Goal: Task Accomplishment & Management: Complete application form

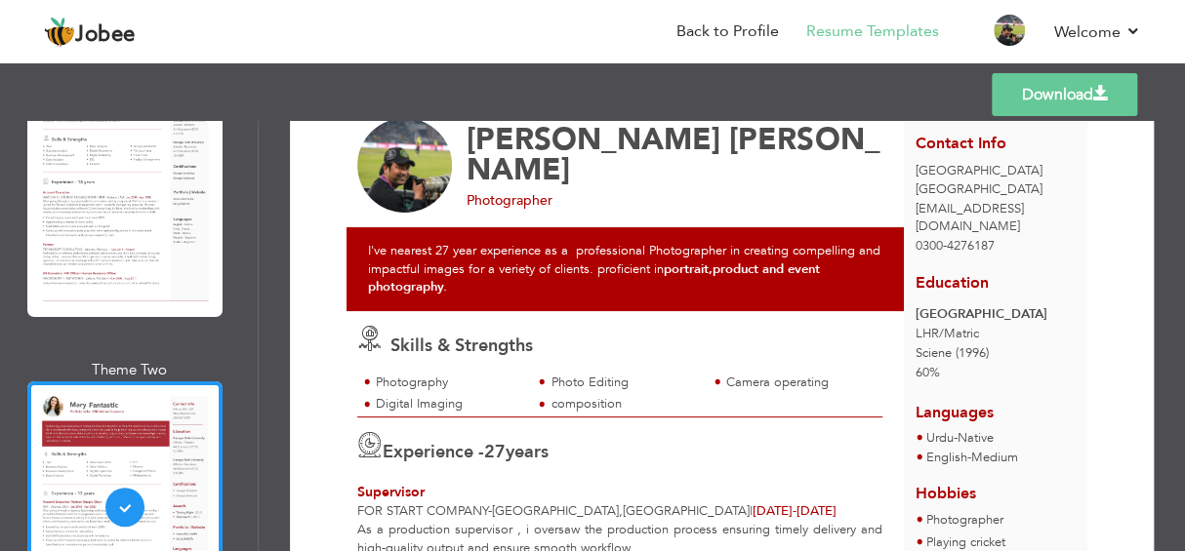
scroll to position [97, 0]
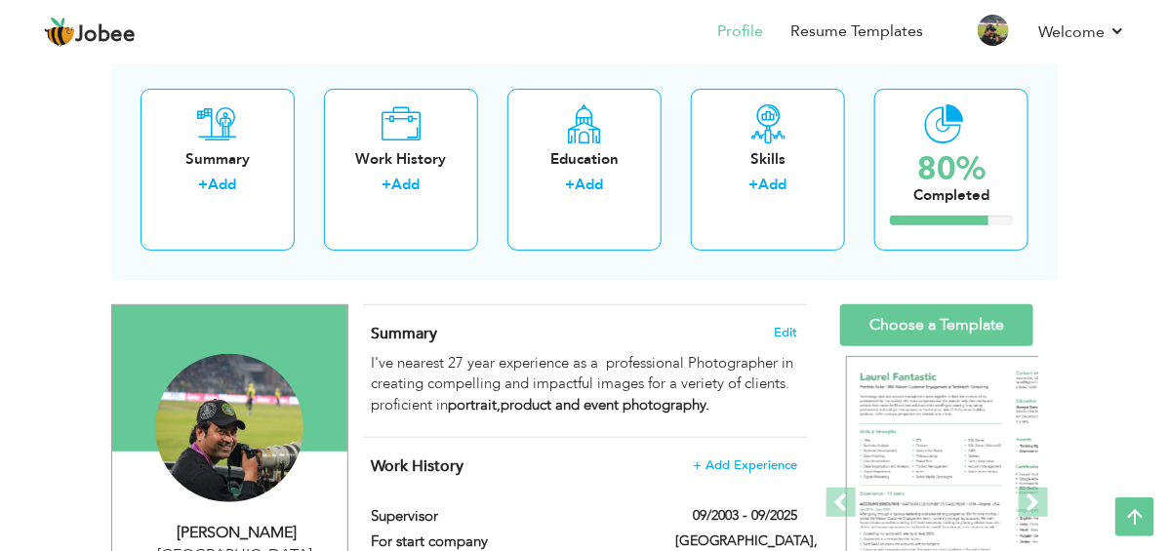
scroll to position [97, 0]
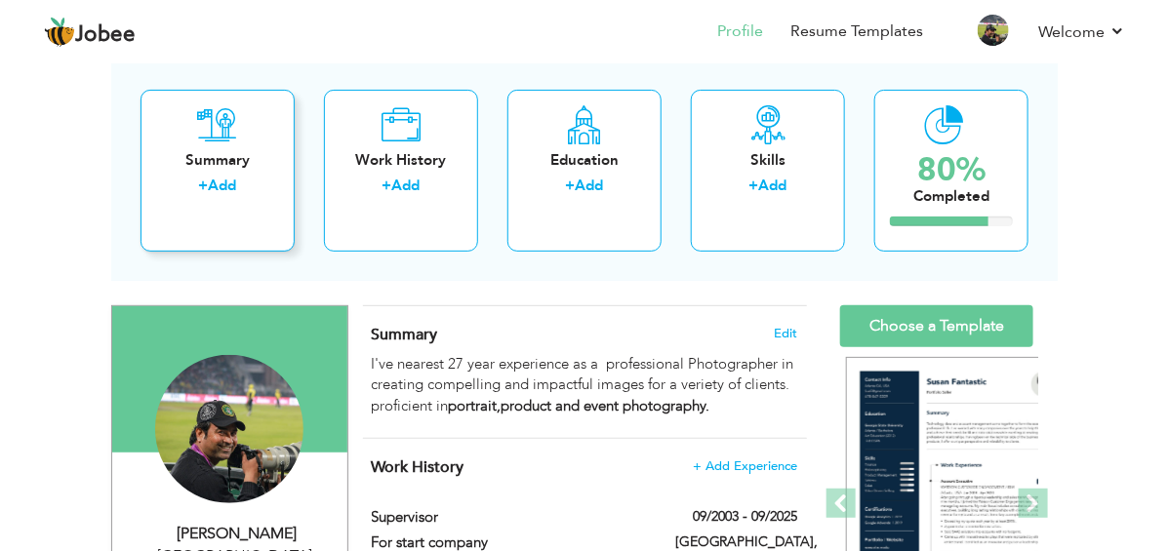
click at [177, 143] on div "Summary + Add" at bounding box center [218, 171] width 154 height 162
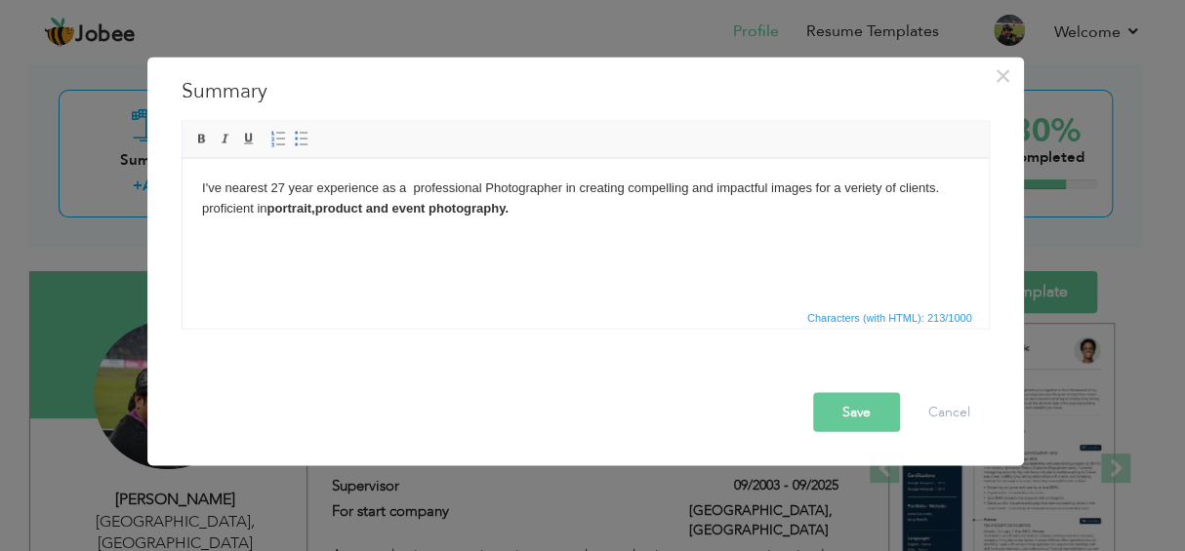
click at [514, 213] on body "I've nearest 27 year experience as a professional Photographer in creating comp…" at bounding box center [584, 198] width 767 height 41
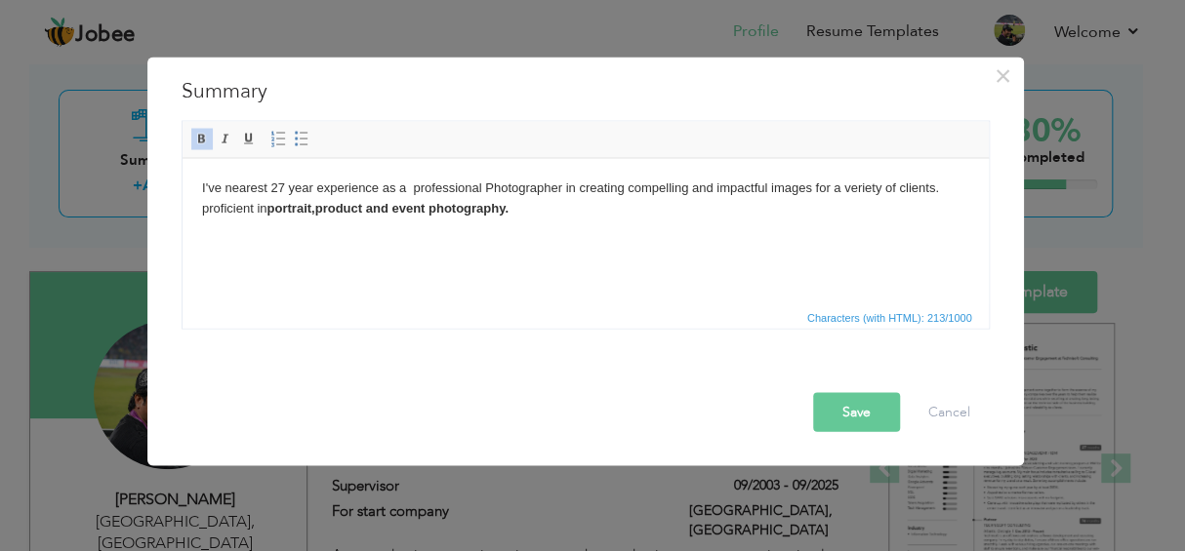
click at [520, 215] on body "I've nearest 27 year experience as a professional Photographer in creating comp…" at bounding box center [584, 198] width 767 height 41
click at [361, 208] on strong "portrait,product and event photography." at bounding box center [385, 207] width 241 height 15
click at [367, 208] on strong "portrait,product and event photography." at bounding box center [385, 207] width 241 height 15
click at [425, 209] on strong "portrait,product host and event photography." at bounding box center [402, 207] width 275 height 15
click at [485, 214] on strong "portrait,product host documently event photography." at bounding box center [430, 207] width 331 height 15
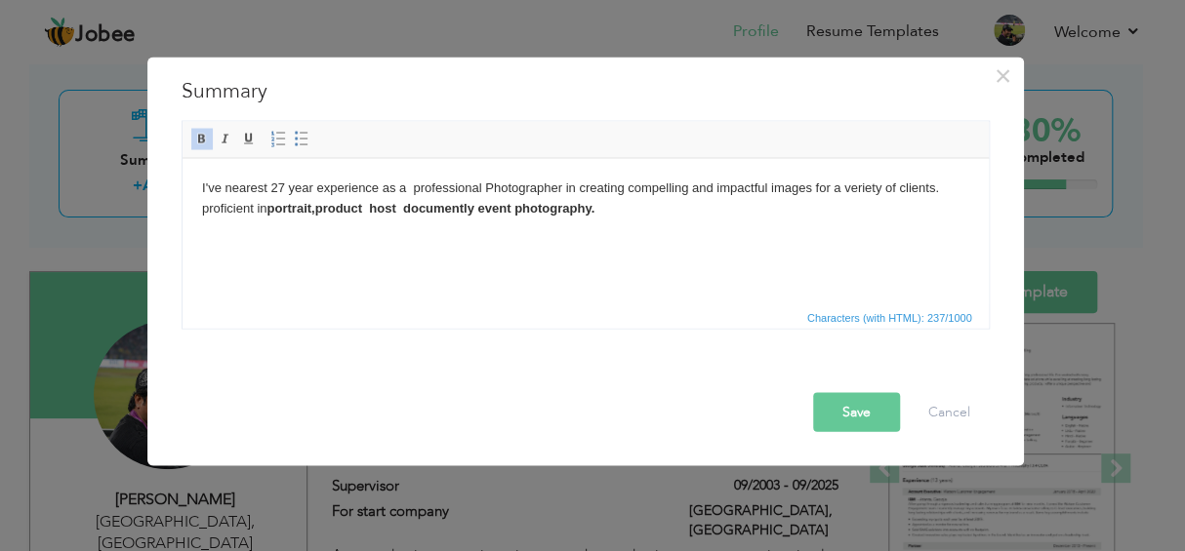
click at [516, 207] on strong "portrait,product host documently event photography." at bounding box center [429, 207] width 328 height 15
click at [543, 209] on strong "portrait,product host documently event and landscape photography." at bounding box center [476, 207] width 423 height 15
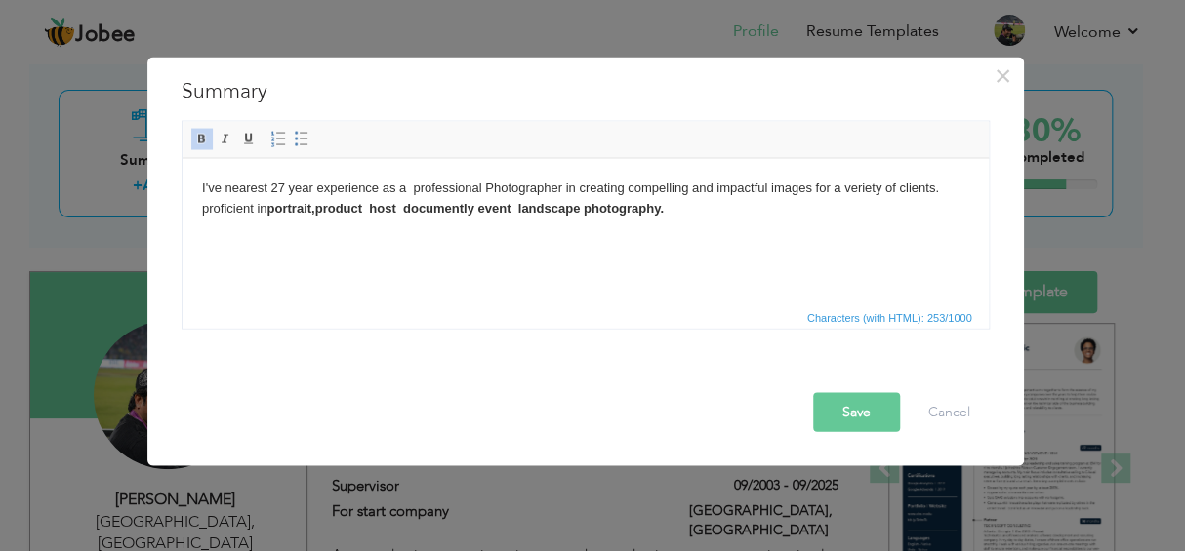
click at [585, 205] on strong "portrait,product host documently event landscape photography." at bounding box center [463, 207] width 396 height 15
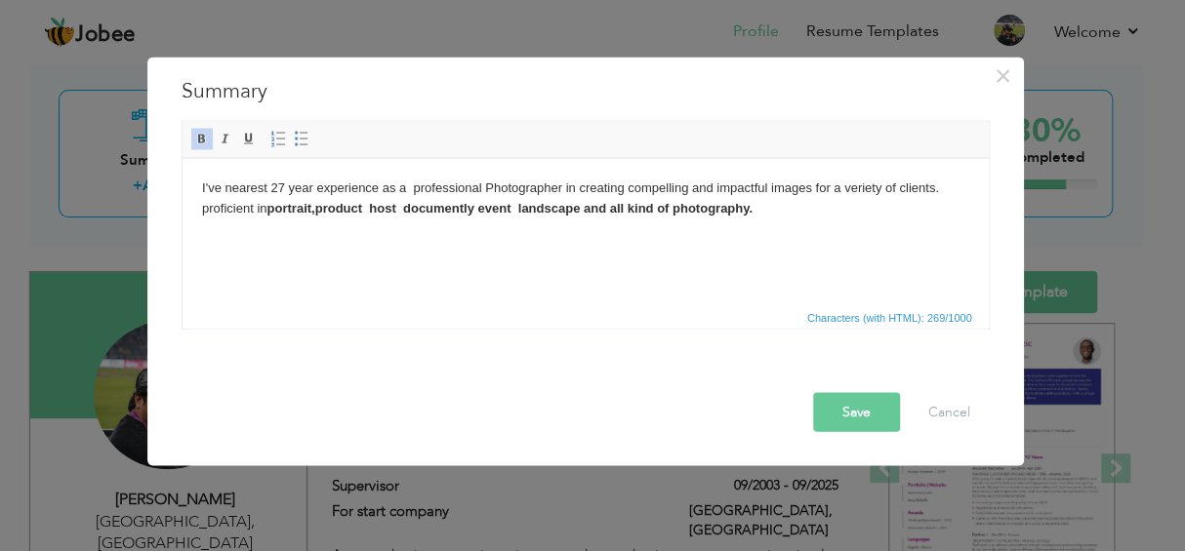
click at [838, 406] on button "Save" at bounding box center [856, 411] width 87 height 39
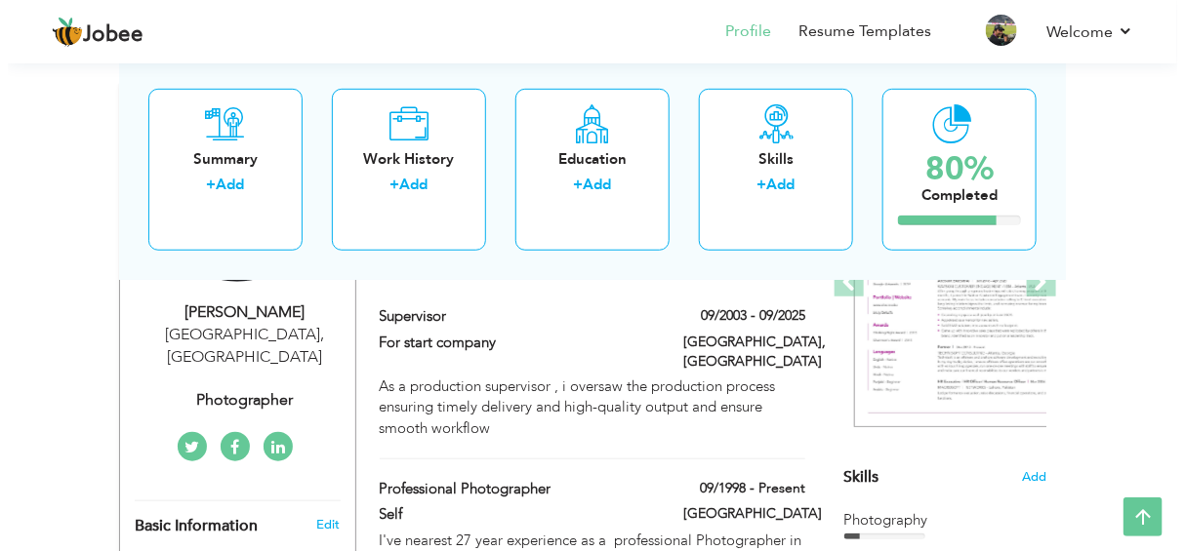
scroll to position [194, 0]
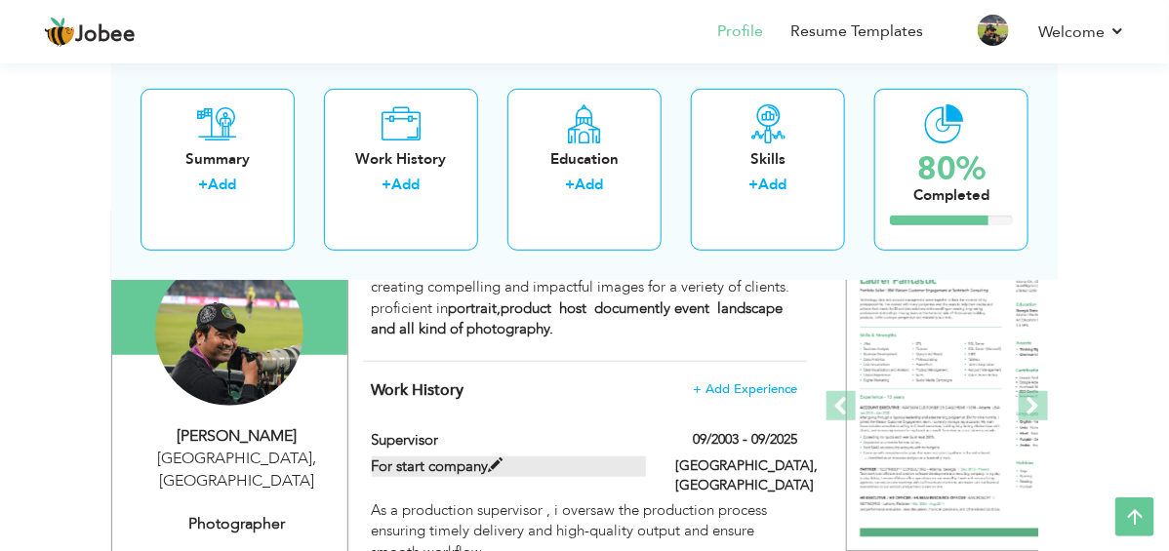
click at [414, 457] on label "For start company" at bounding box center [509, 467] width 274 height 20
type input "Supervisor"
type input "For start company"
type input "09/2003"
type input "09/2025"
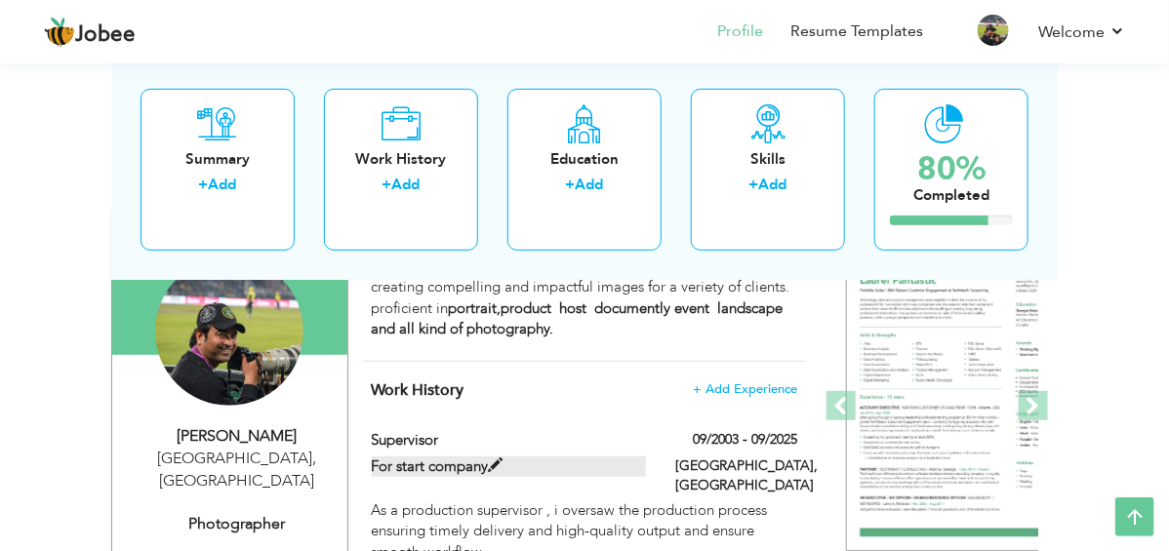
type input "[GEOGRAPHIC_DATA]"
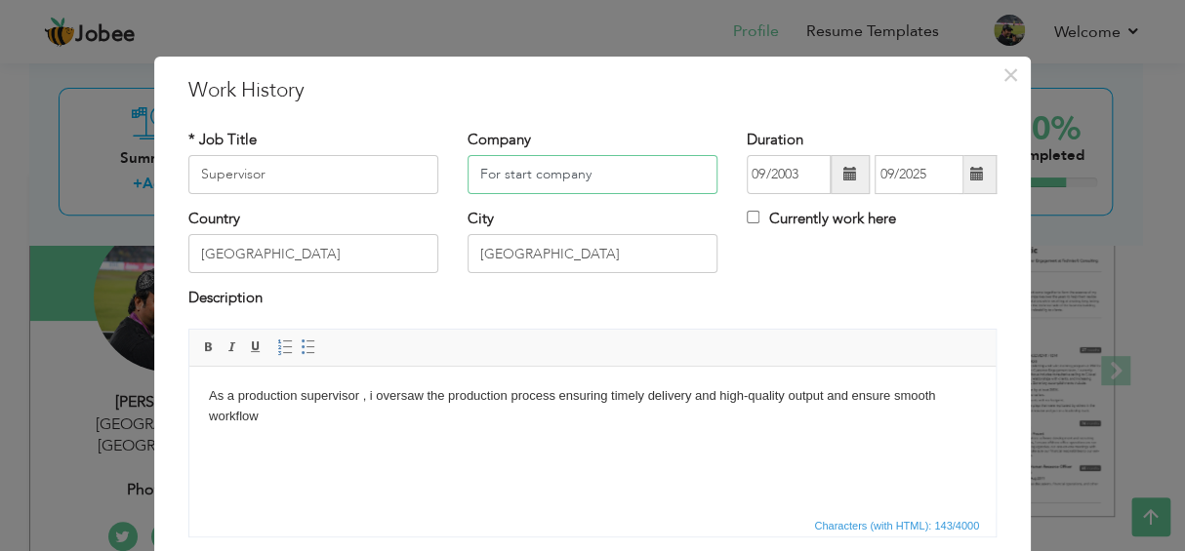
drag, startPoint x: 603, startPoint y: 179, endPoint x: 524, endPoint y: 187, distance: 79.5
click at [524, 187] on input "For start company" at bounding box center [592, 174] width 250 height 39
type input "For start Production House"
click at [800, 175] on input "09/2003" at bounding box center [789, 174] width 84 height 39
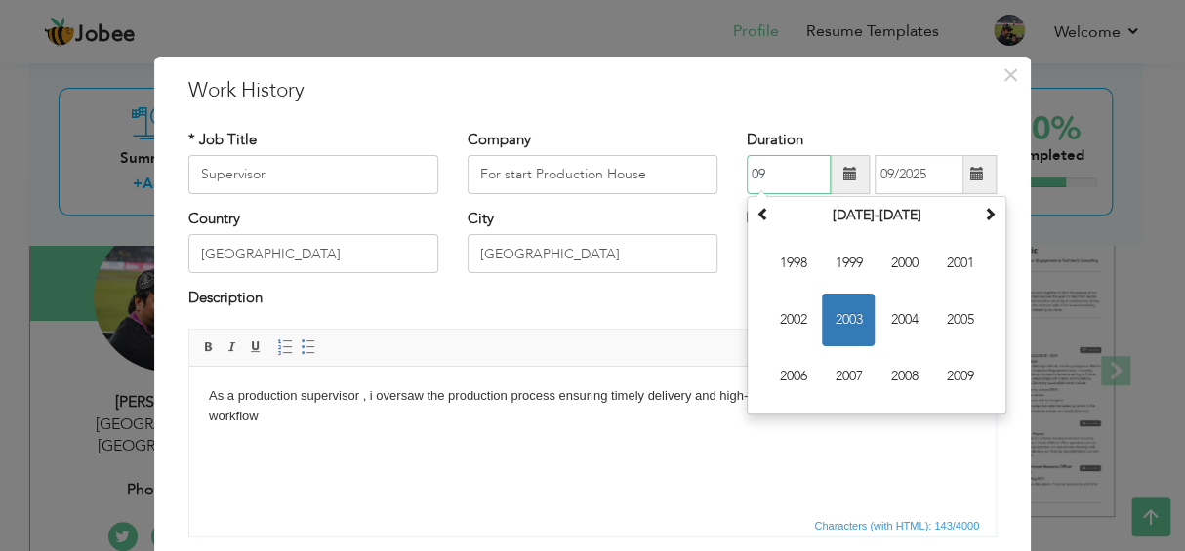
type input "0"
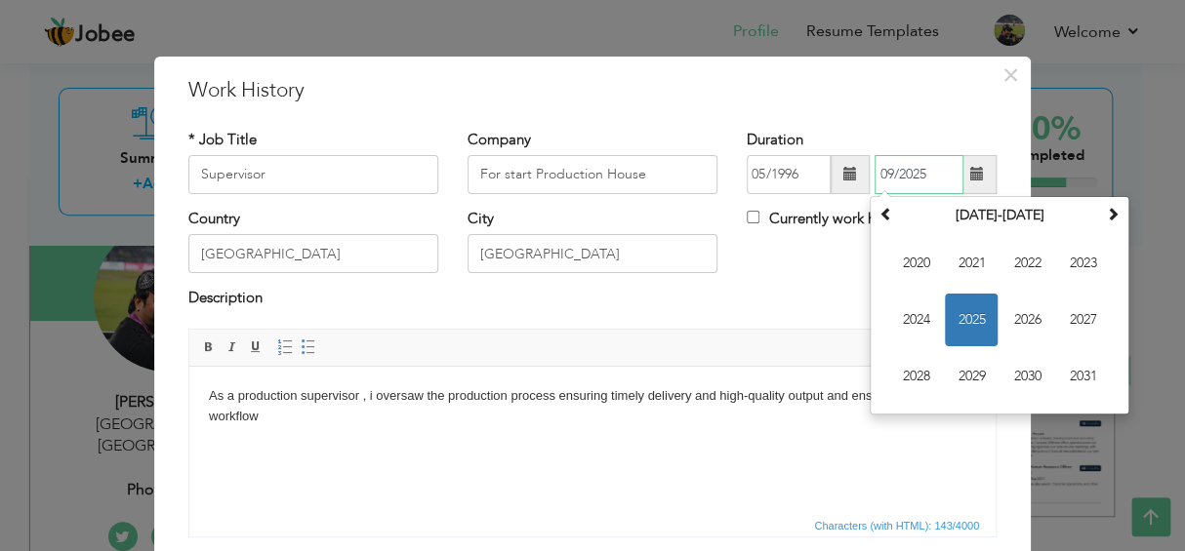
click at [916, 168] on input "09/2025" at bounding box center [918, 174] width 89 height 39
click at [795, 183] on input "05/1996" at bounding box center [789, 174] width 84 height 39
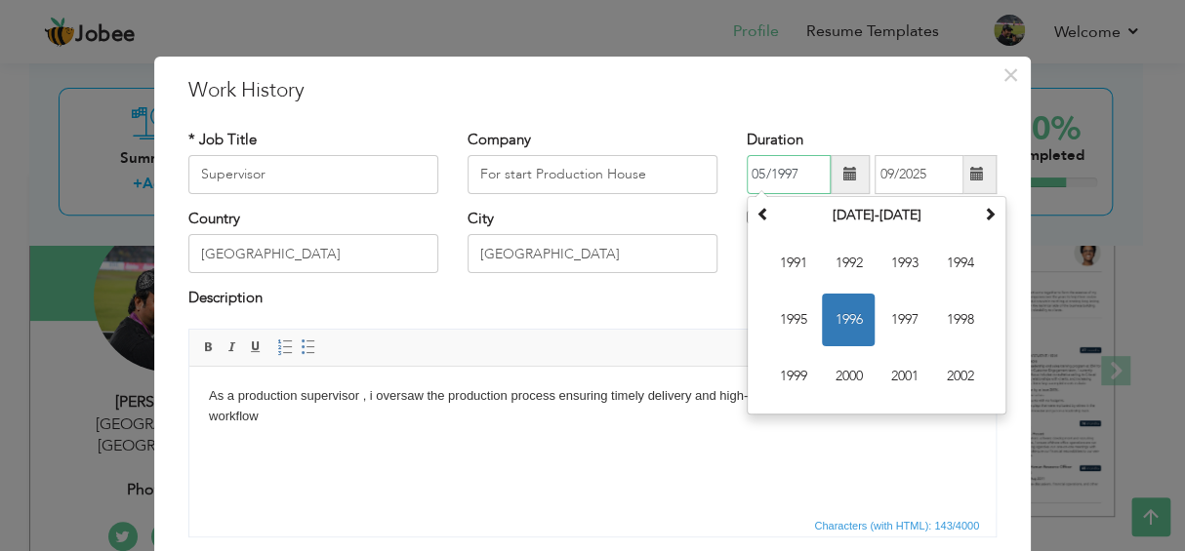
type input "05/1997"
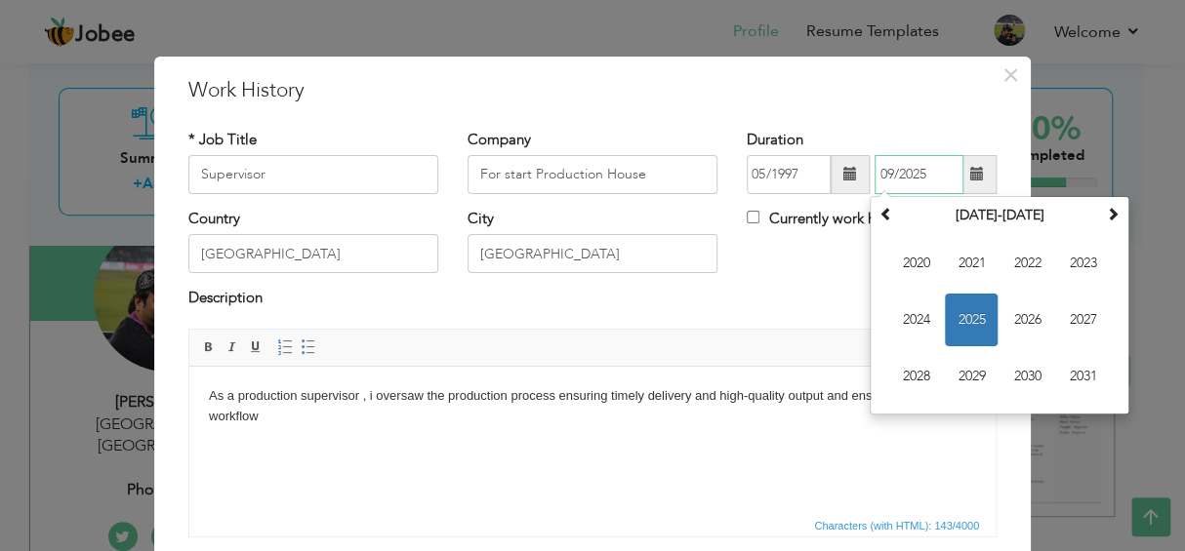
click at [900, 179] on input "09/2025" at bounding box center [918, 174] width 89 height 39
type input "0"
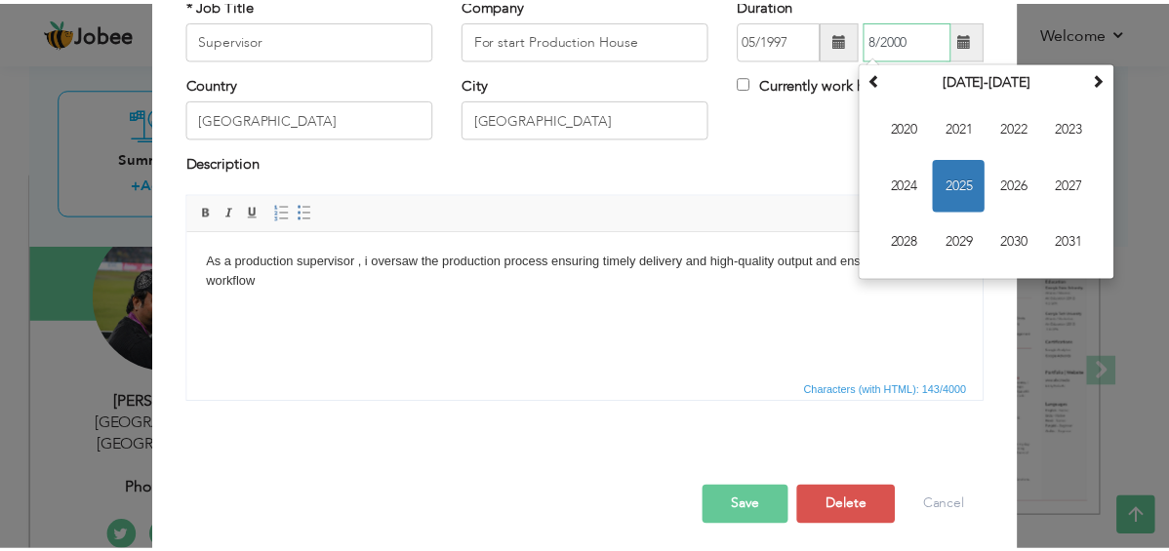
scroll to position [142, 0]
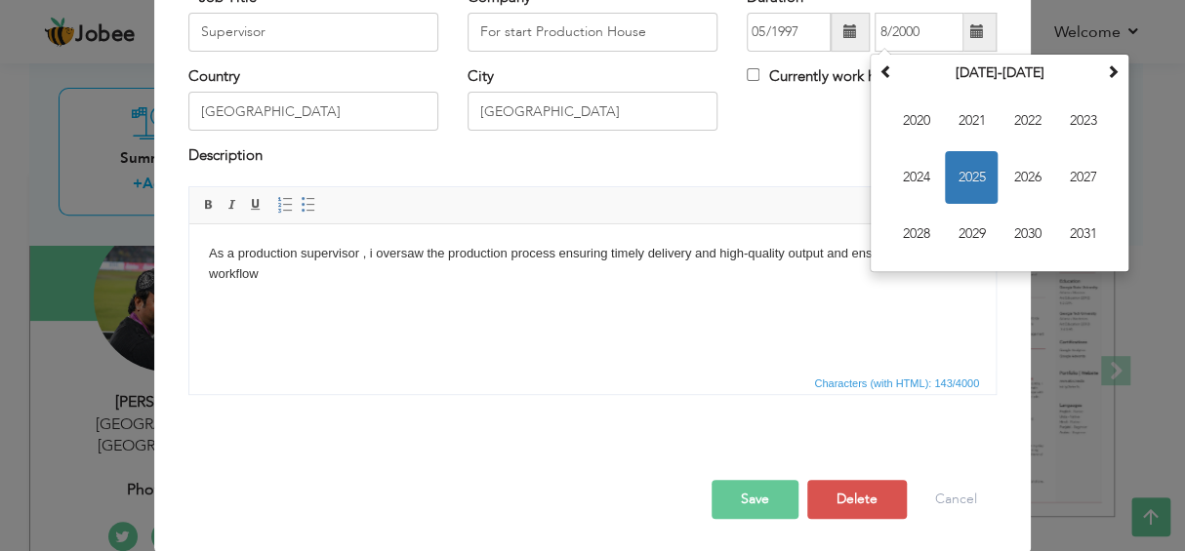
type input "08/2000"
click at [719, 491] on button "Save" at bounding box center [754, 499] width 87 height 39
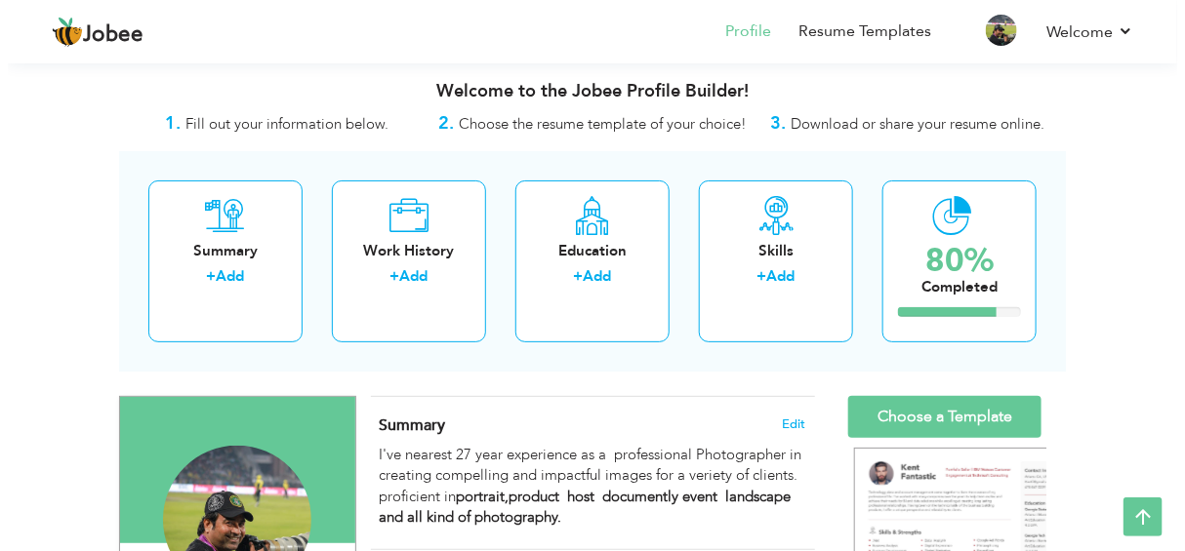
scroll to position [0, 0]
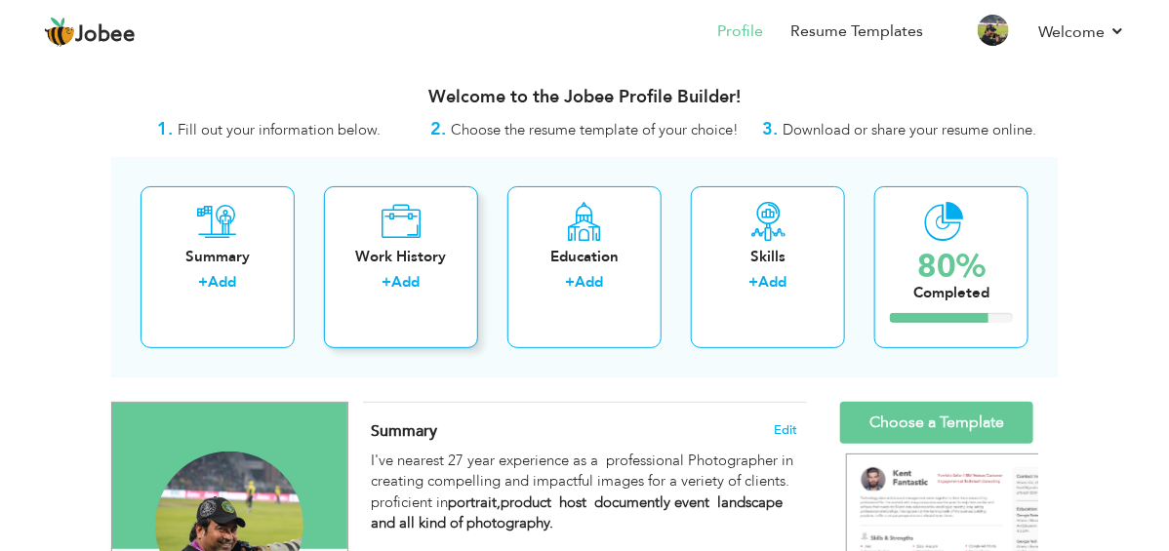
click at [392, 277] on link "Add" at bounding box center [406, 282] width 28 height 20
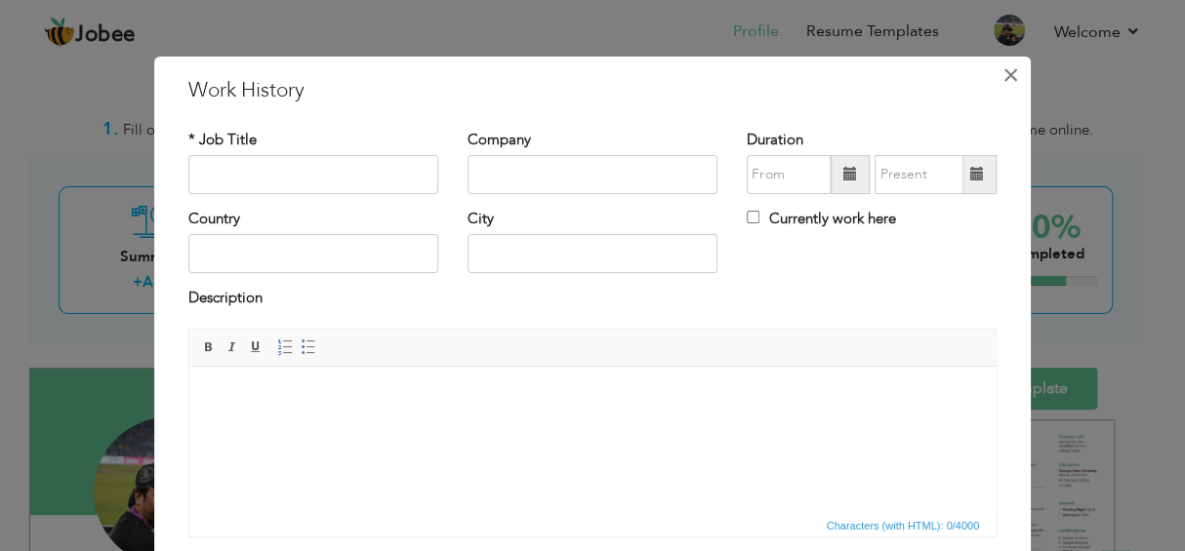
click at [995, 80] on button "×" at bounding box center [1010, 75] width 31 height 31
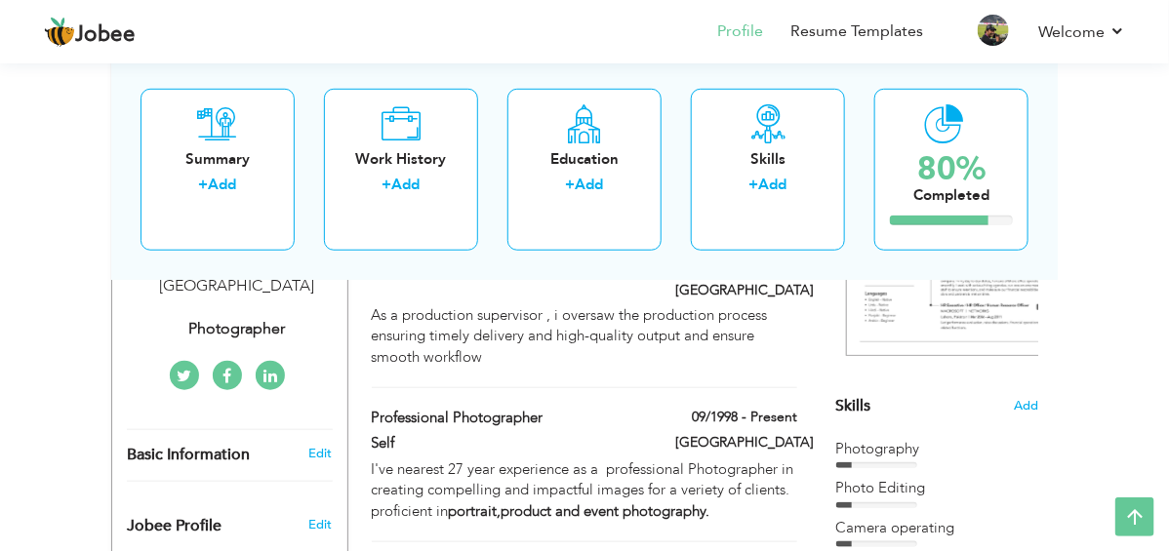
scroll to position [487, 0]
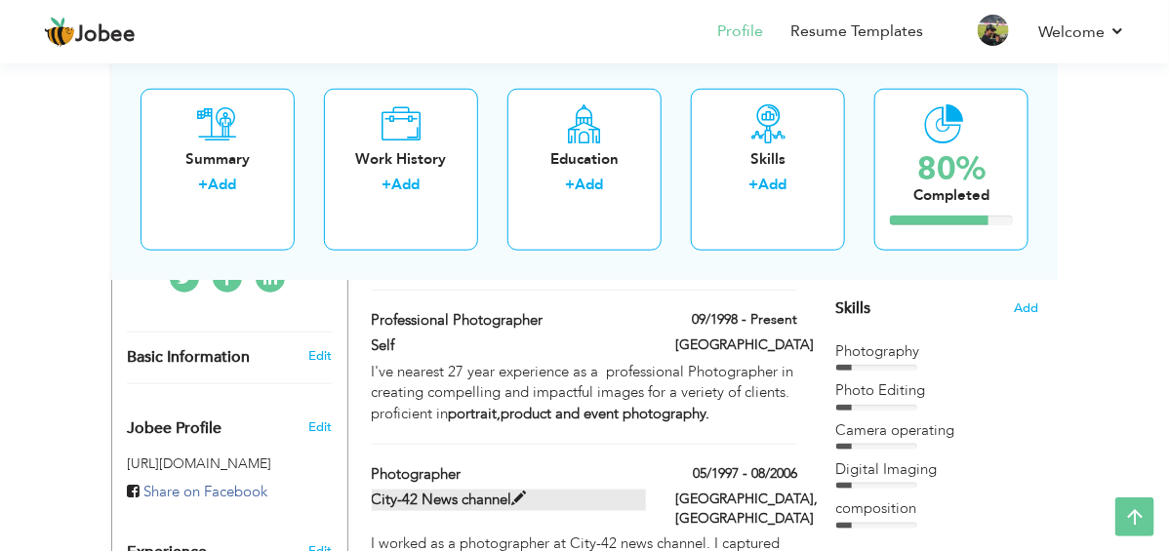
click at [458, 490] on label "City-42 News channel" at bounding box center [509, 500] width 274 height 20
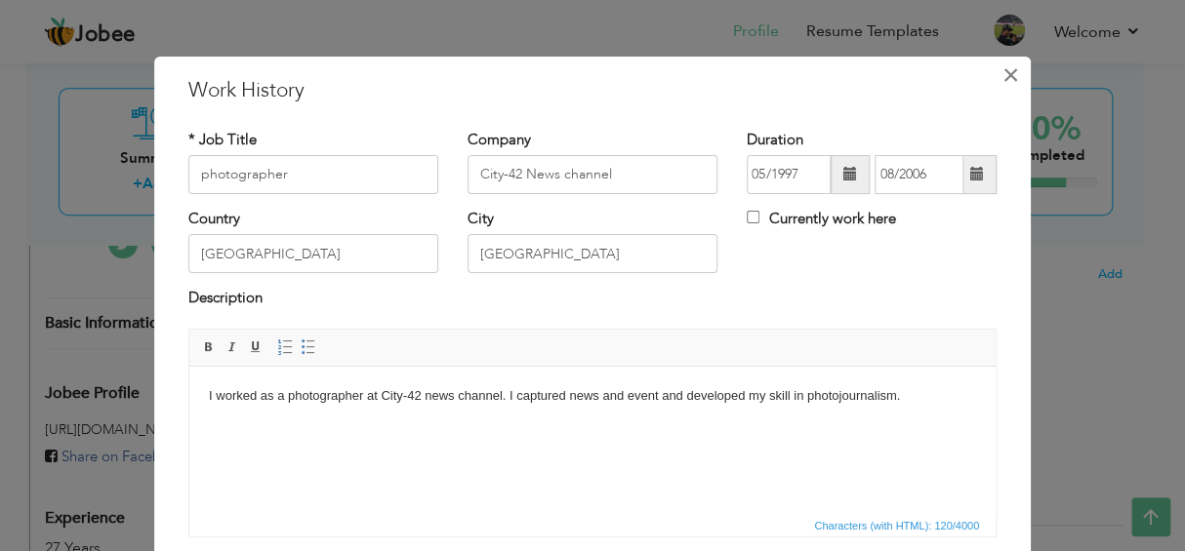
click at [1015, 71] on button "×" at bounding box center [1010, 75] width 31 height 31
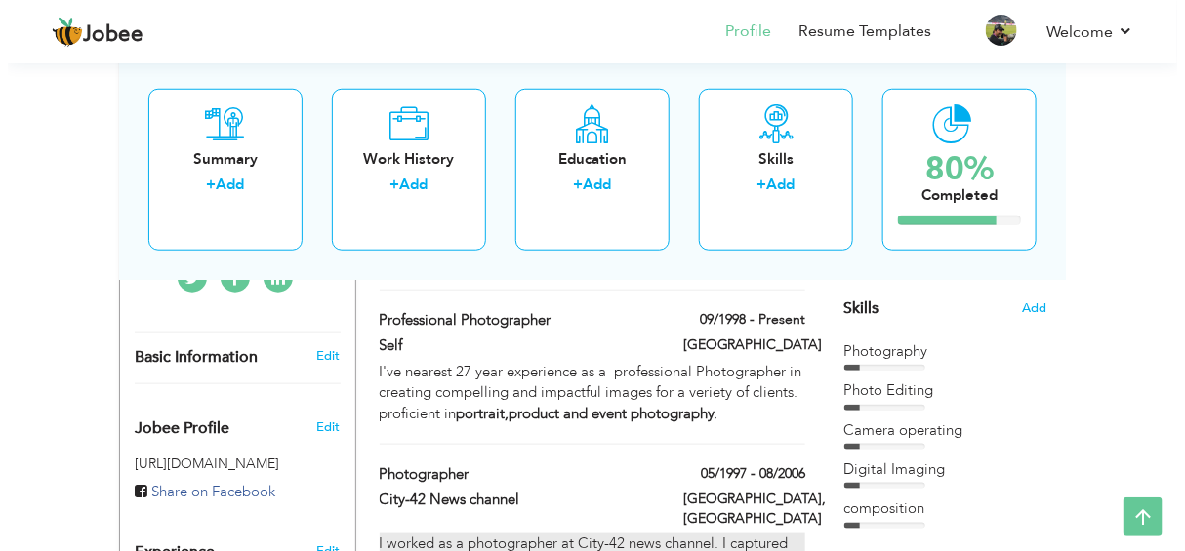
scroll to position [586, 0]
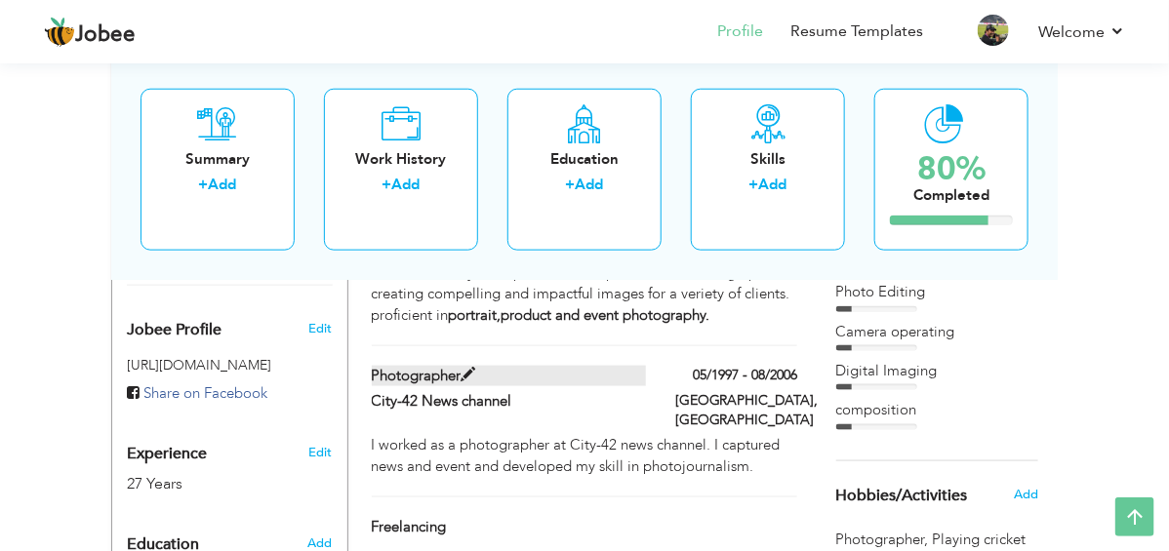
click at [462, 368] on span at bounding box center [469, 375] width 15 height 15
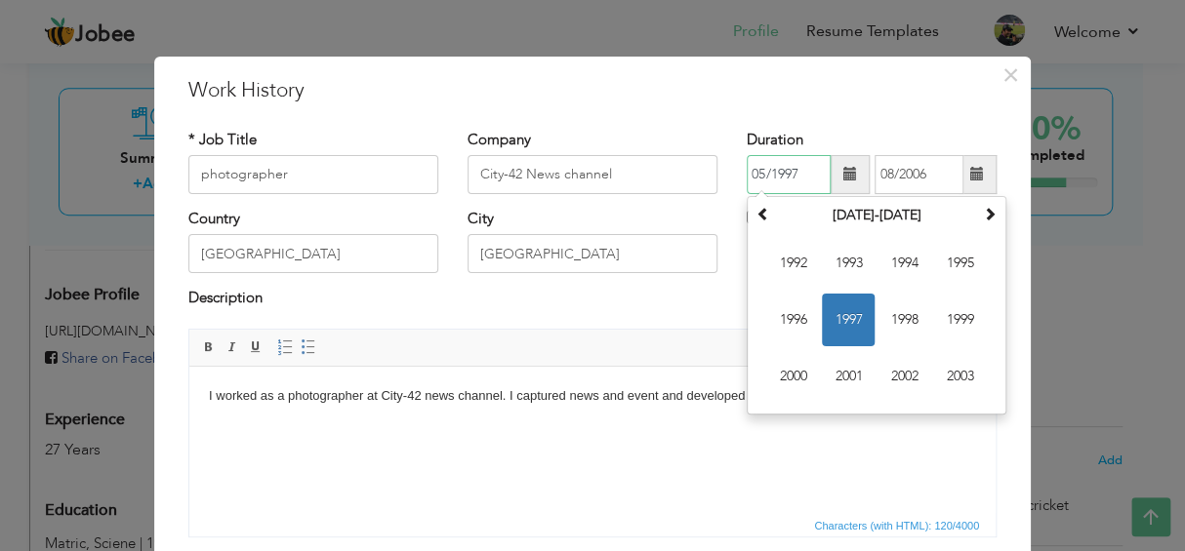
click at [795, 181] on input "05/1997" at bounding box center [789, 174] width 84 height 39
type input "0"
type input "02/2006"
click at [929, 171] on input "08/2006" at bounding box center [918, 174] width 89 height 39
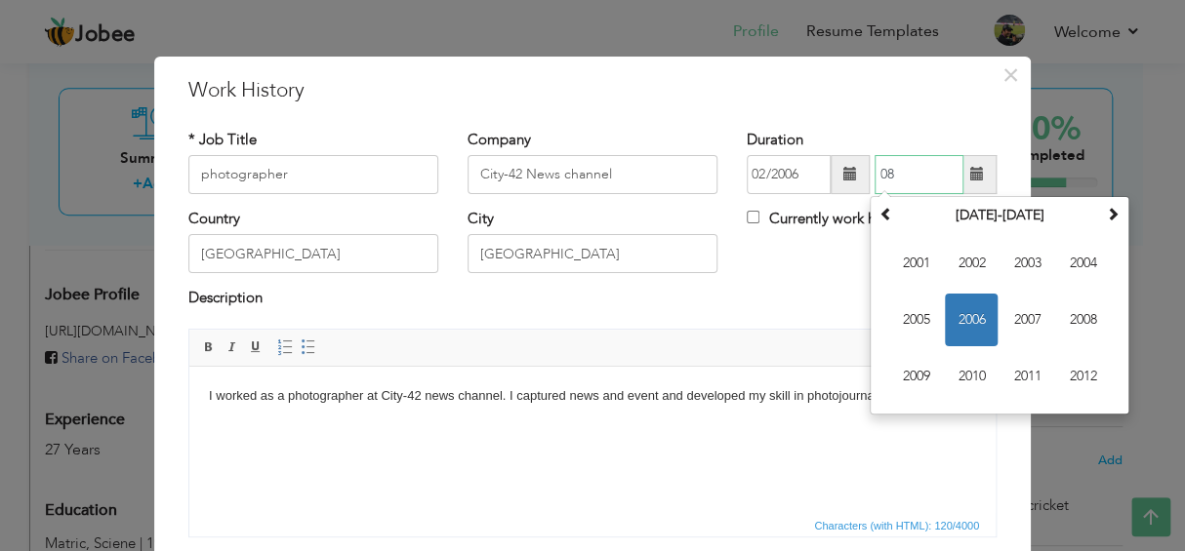
type input "0"
type input "05/2025"
click at [792, 172] on input "02/2006" at bounding box center [789, 174] width 84 height 39
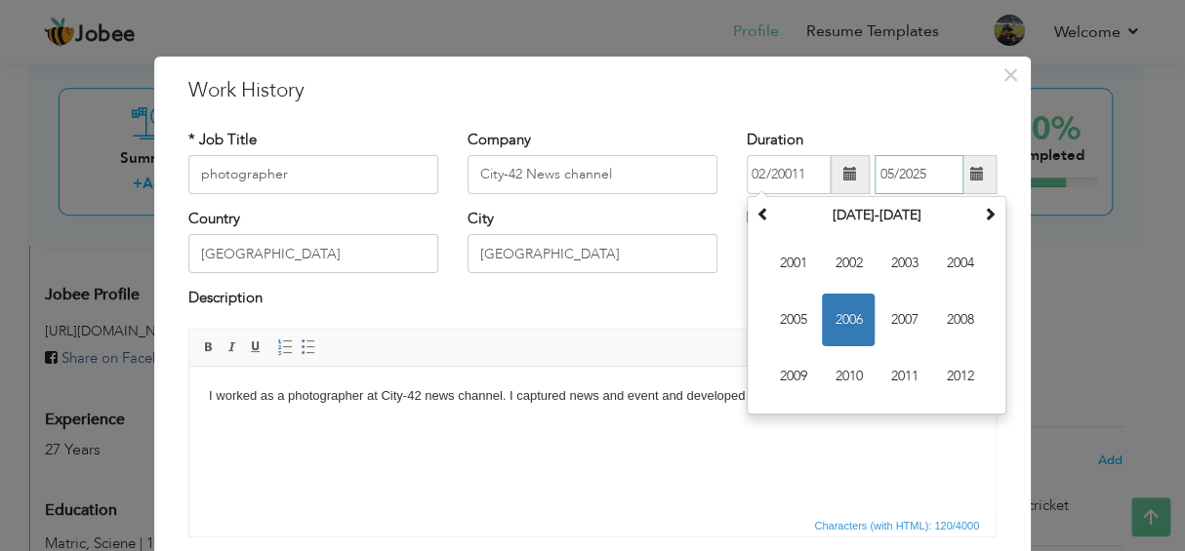
click at [920, 178] on input "05/2025" at bounding box center [918, 174] width 89 height 39
type input "02/2001"
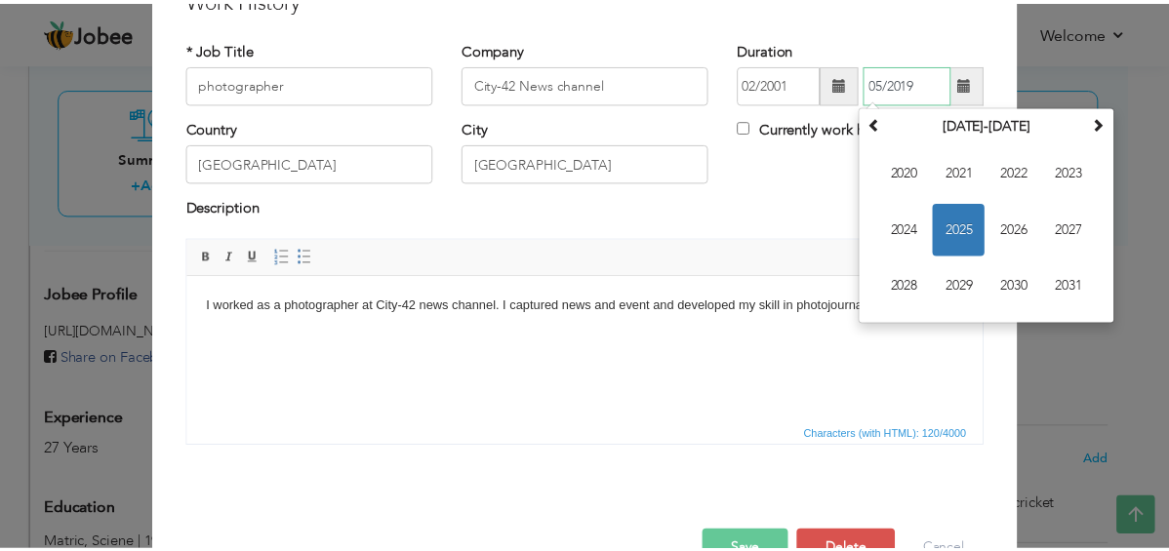
scroll to position [142, 0]
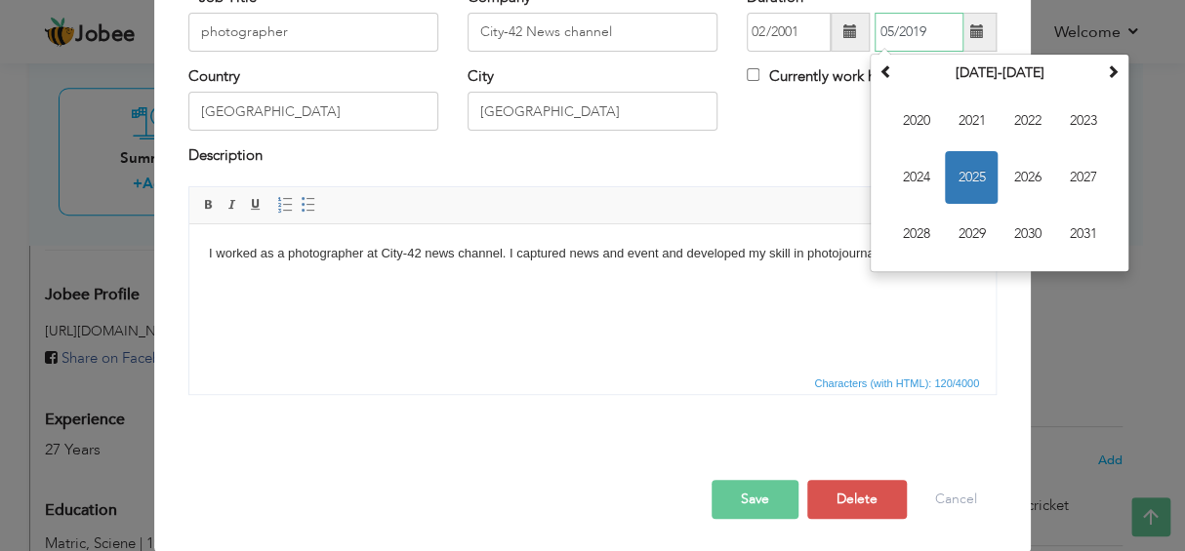
type input "05/2019"
click at [792, 27] on input "02/2001" at bounding box center [789, 32] width 84 height 39
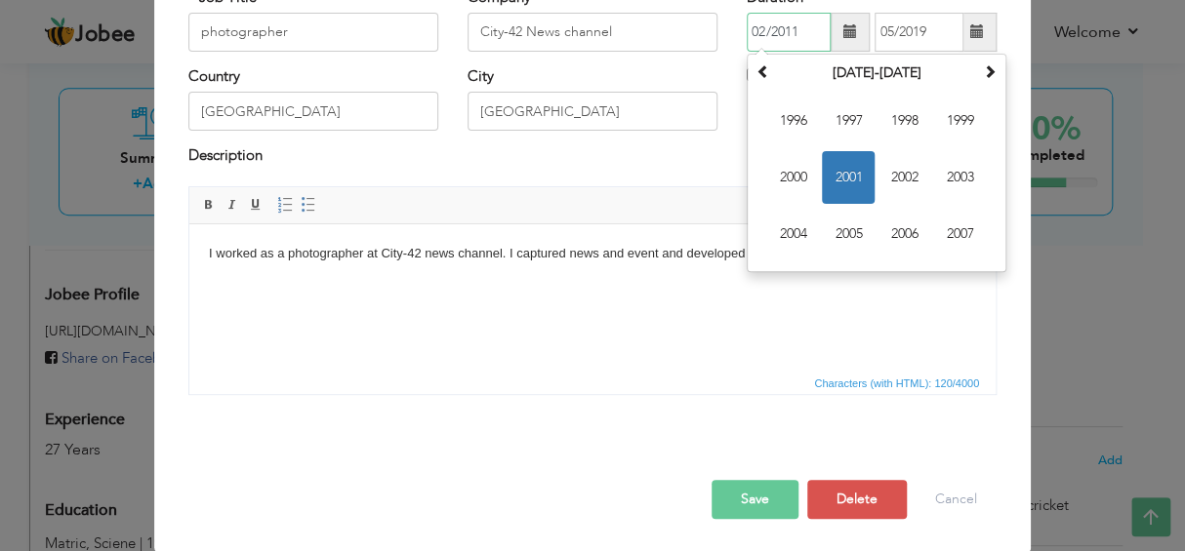
type input "02/2011"
click at [756, 487] on button "Save" at bounding box center [754, 499] width 87 height 39
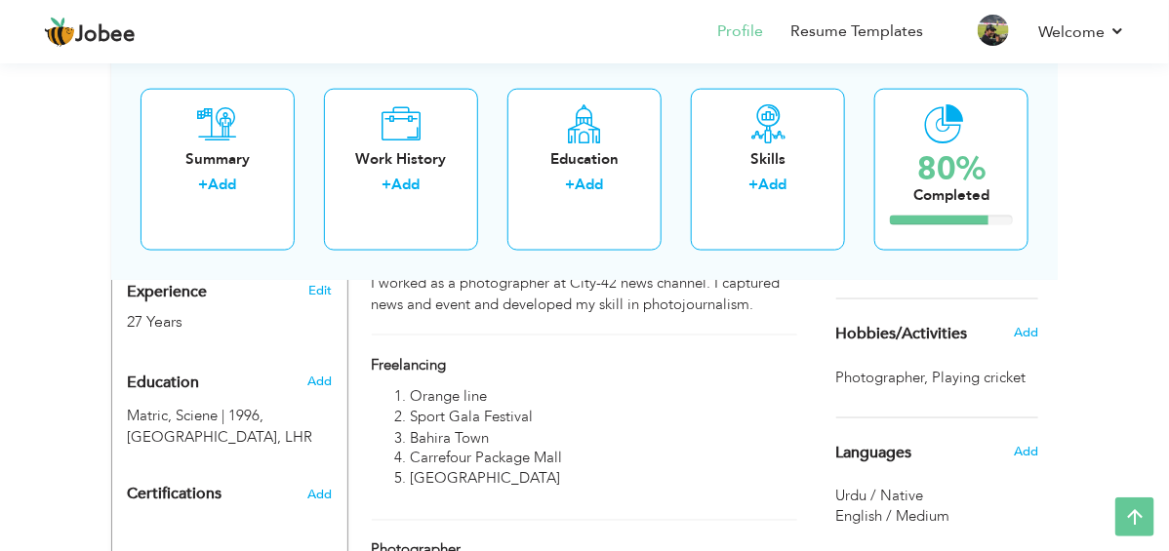
scroll to position [780, 0]
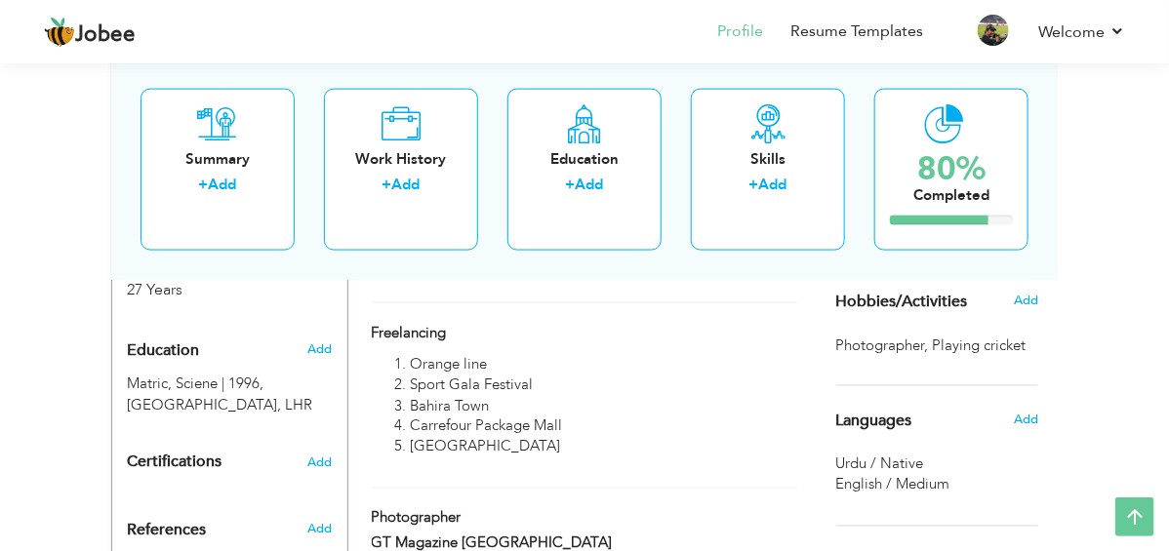
click at [1031, 336] on span "Playing cricket ," at bounding box center [982, 346] width 98 height 20
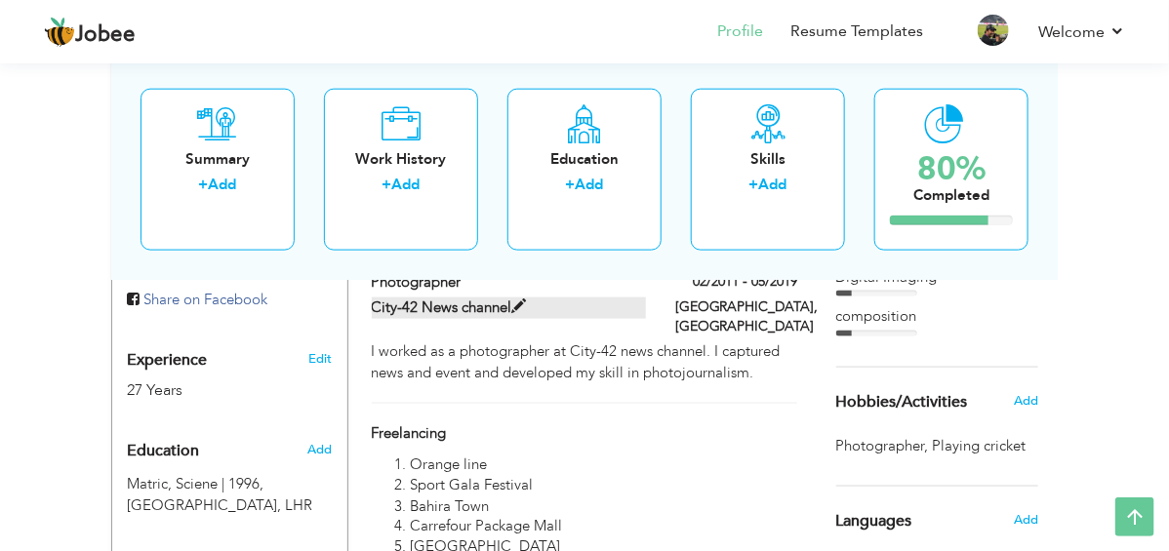
scroll to position [683, 0]
